Goal: Task Accomplishment & Management: Manage account settings

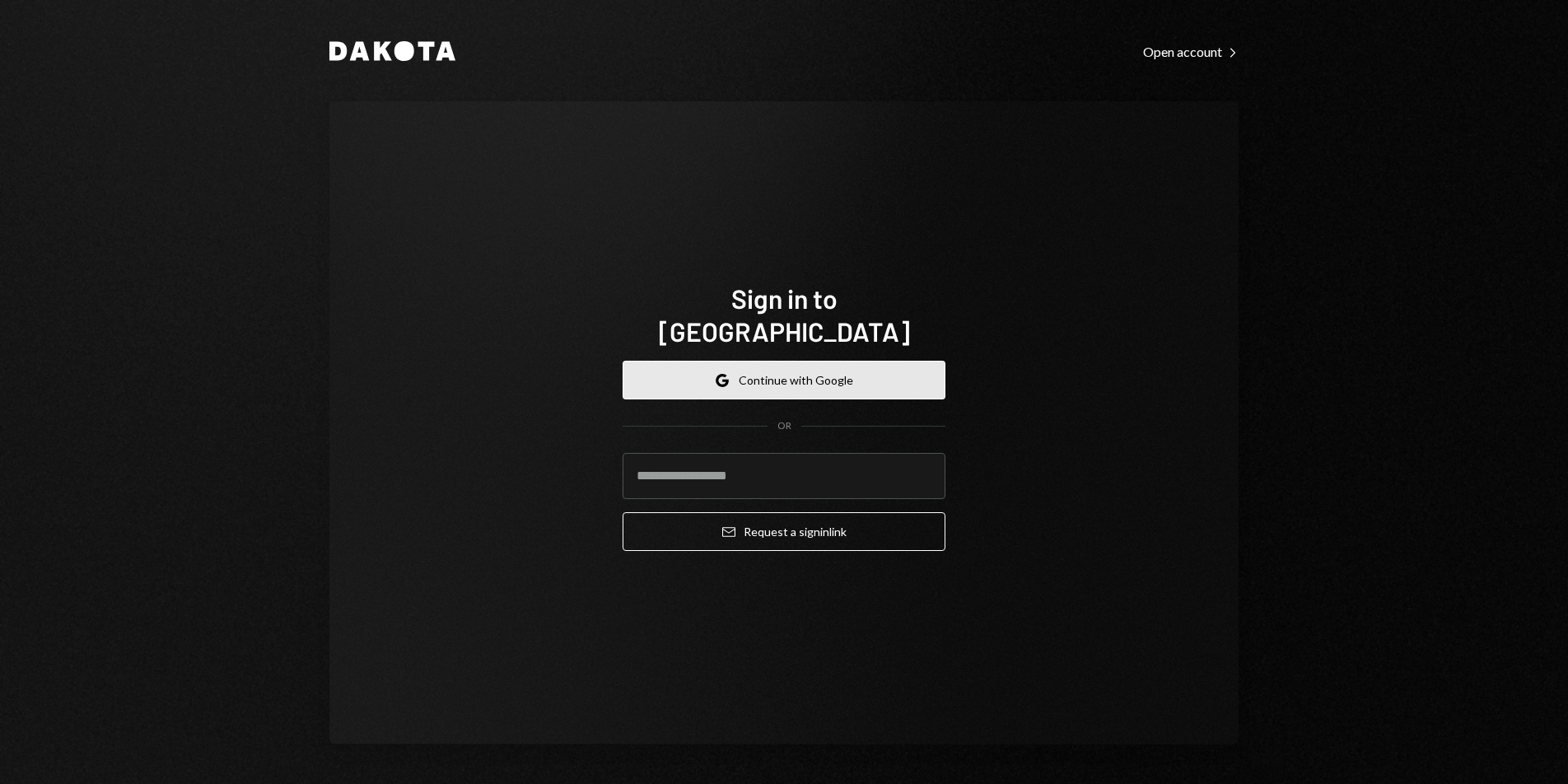
click at [804, 361] on button "Google Continue with Google" at bounding box center [784, 380] width 323 height 39
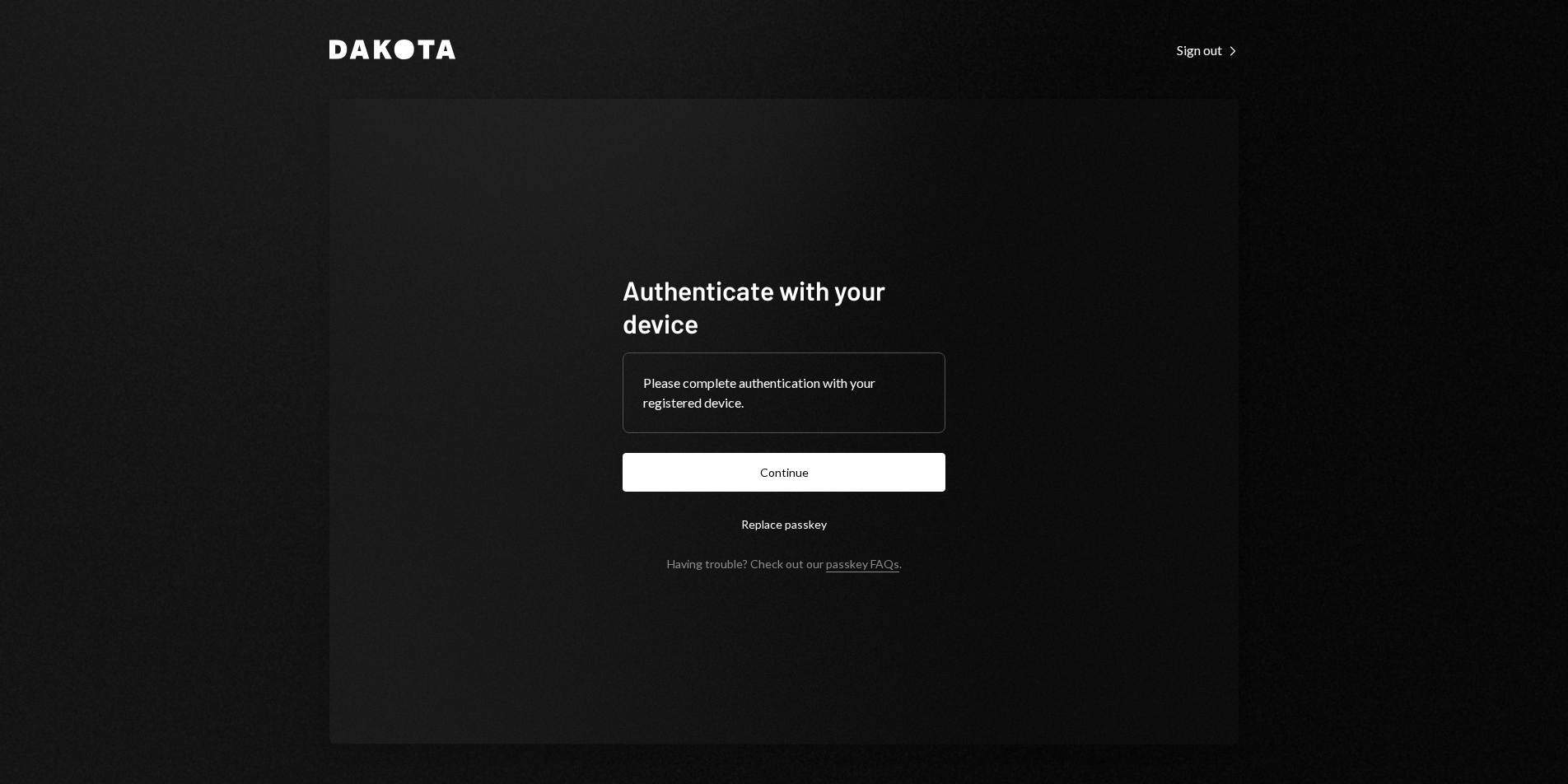
click at [867, 451] on form "Authenticate with your device Please complete authentication with your register…" at bounding box center [784, 422] width 323 height 298
click at [859, 470] on button "Continue" at bounding box center [784, 473] width 323 height 39
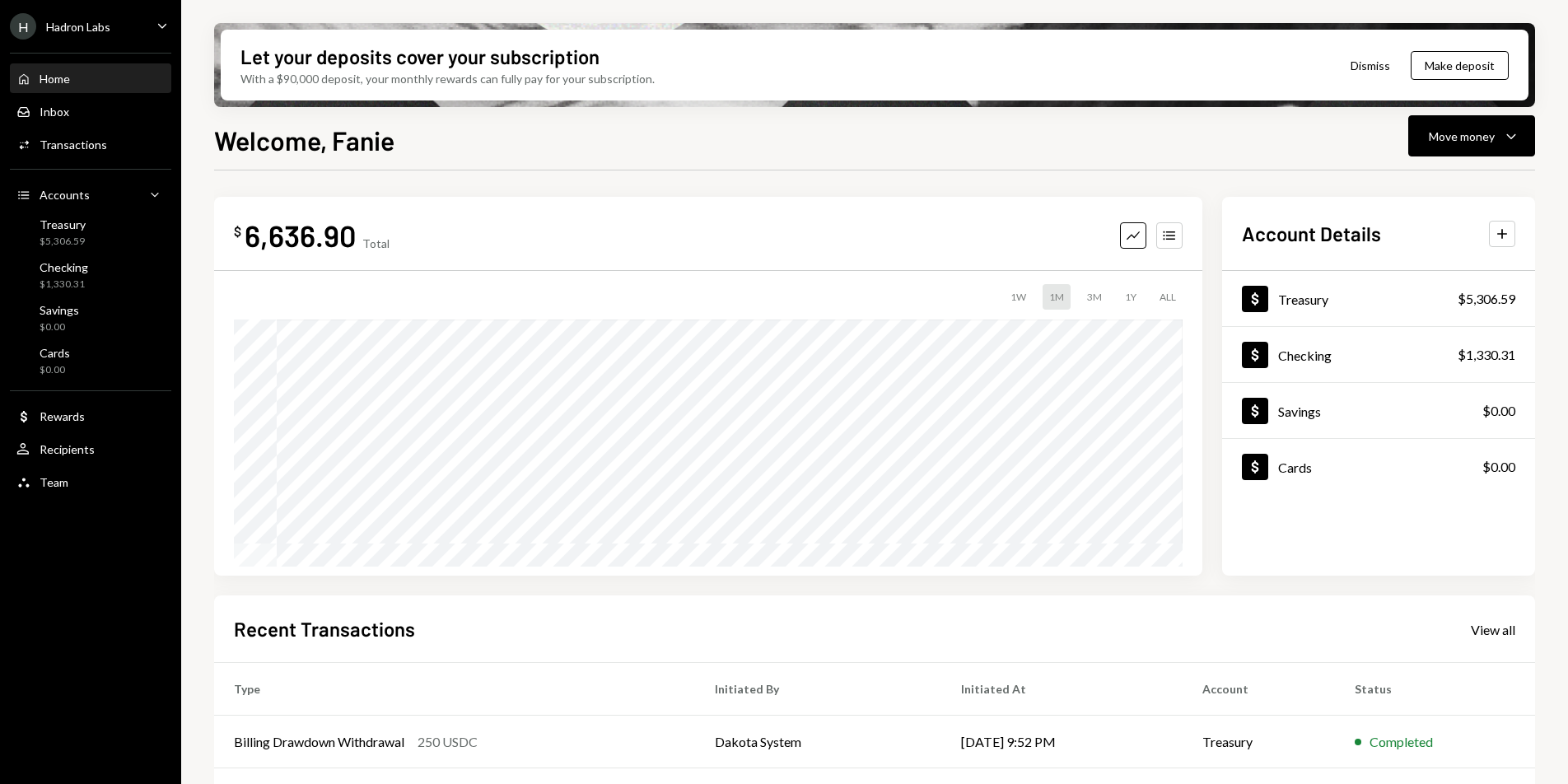
click at [73, 211] on div "Home Home Inbox Inbox Activities Transactions Accounts Accounts Caret Down Trea…" at bounding box center [90, 271] width 181 height 457
click at [74, 220] on div "Treasury" at bounding box center [63, 224] width 46 height 14
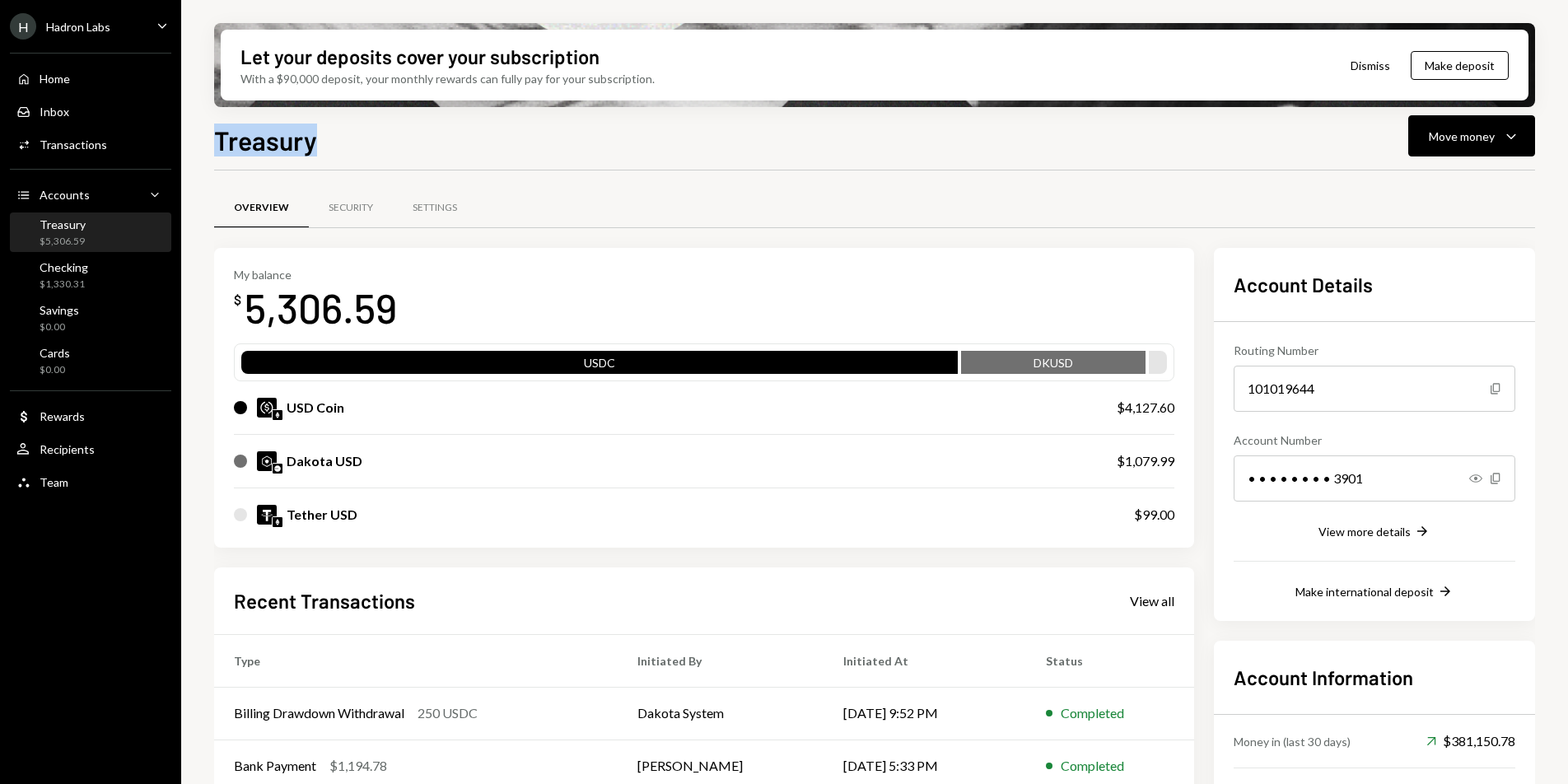
drag, startPoint x: 209, startPoint y: 140, endPoint x: 321, endPoint y: 159, distance: 113.6
click at [321, 159] on div "Let your deposits cover your subscription With a $90,000 deposit, your monthly …" at bounding box center [874, 392] width 1387 height 784
click at [392, 139] on div "Treasury Move money Caret Down" at bounding box center [875, 137] width 1321 height 36
click at [126, 32] on div "H Hadron Labs Caret Down" at bounding box center [90, 26] width 181 height 26
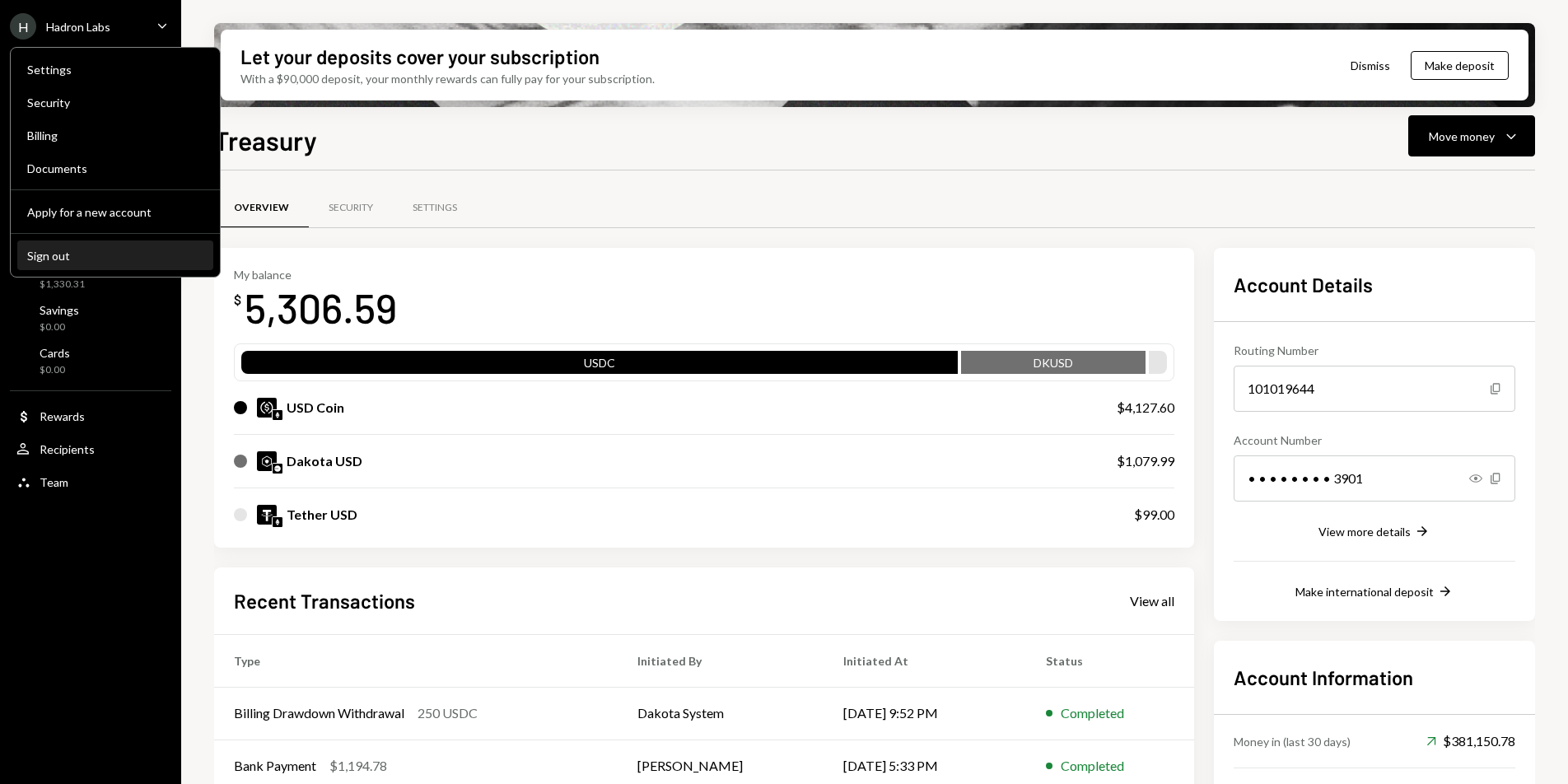
click at [88, 248] on div "Sign out" at bounding box center [115, 255] width 176 height 14
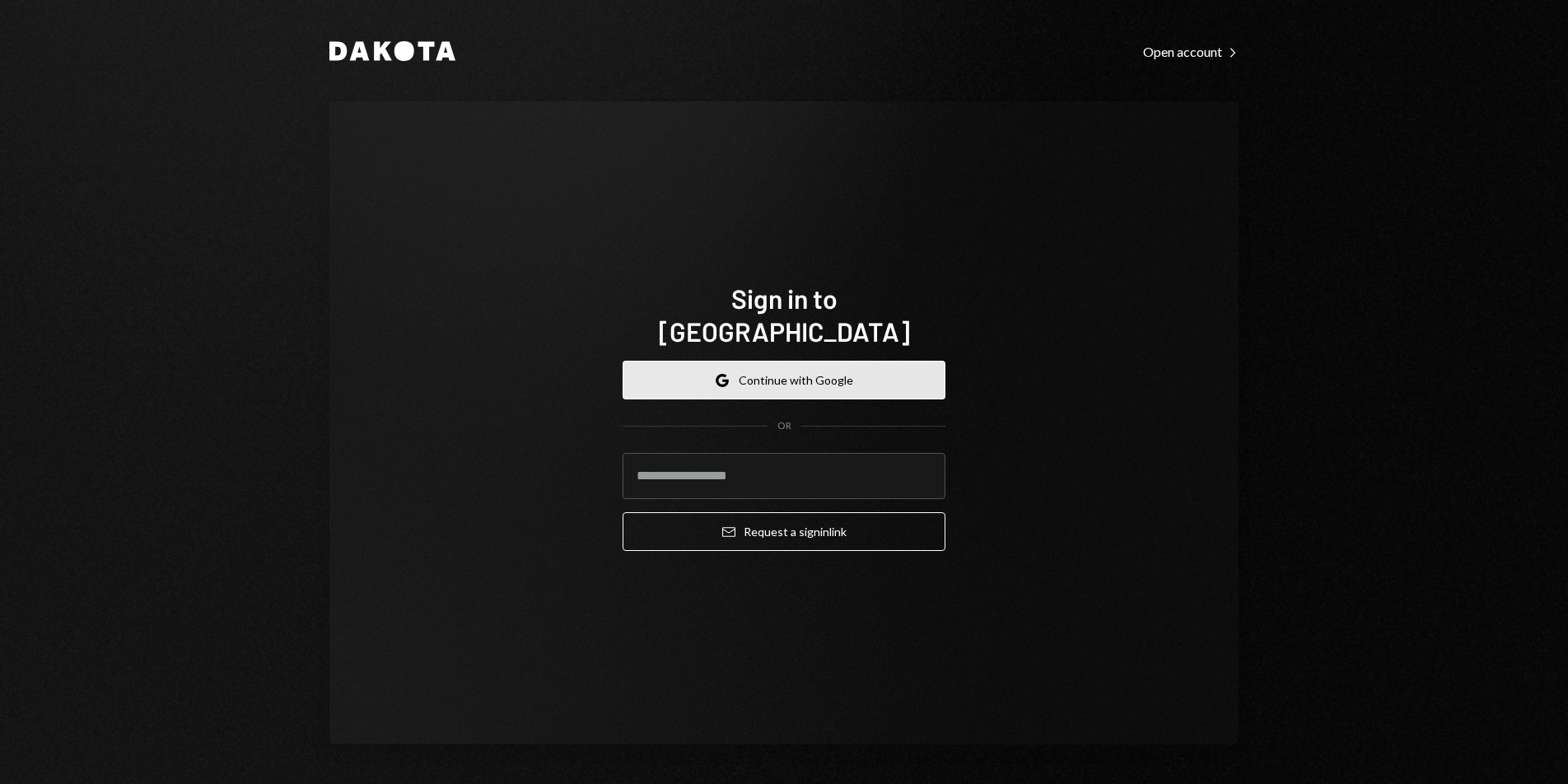
click at [693, 361] on button "Google Continue with Google" at bounding box center [784, 380] width 323 height 39
